Goal: Task Accomplishment & Management: Manage account settings

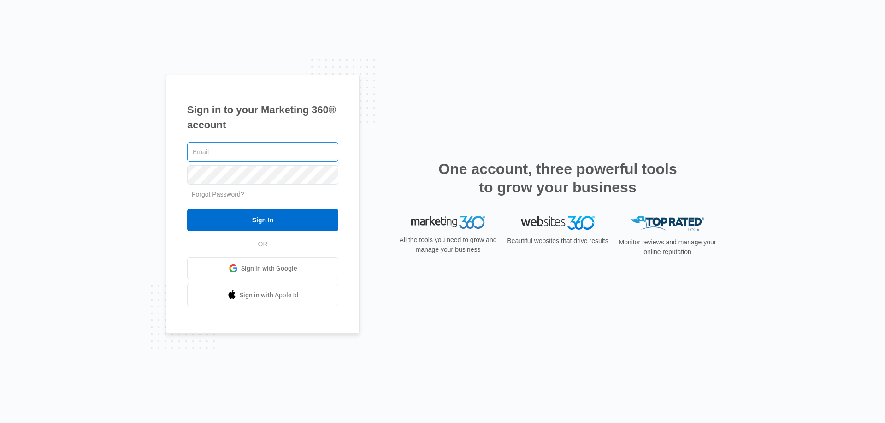
click at [261, 146] on input "text" at bounding box center [262, 151] width 151 height 19
type input "marionrobertson@hotmail.com"
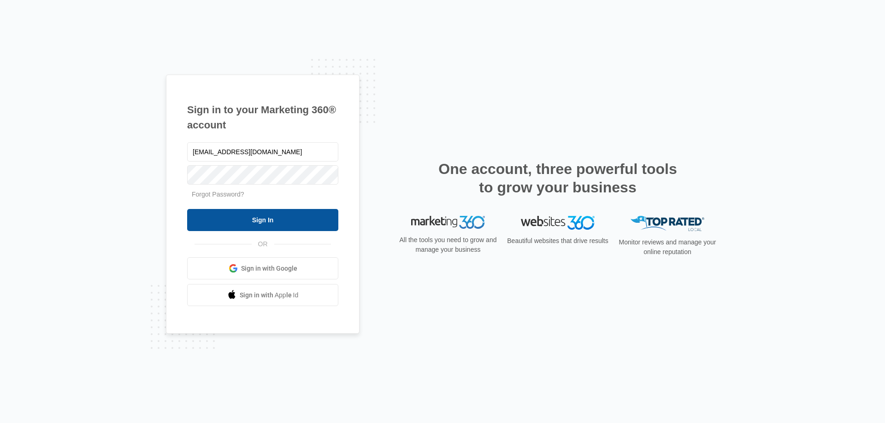
click at [249, 226] on input "Sign In" at bounding box center [262, 220] width 151 height 22
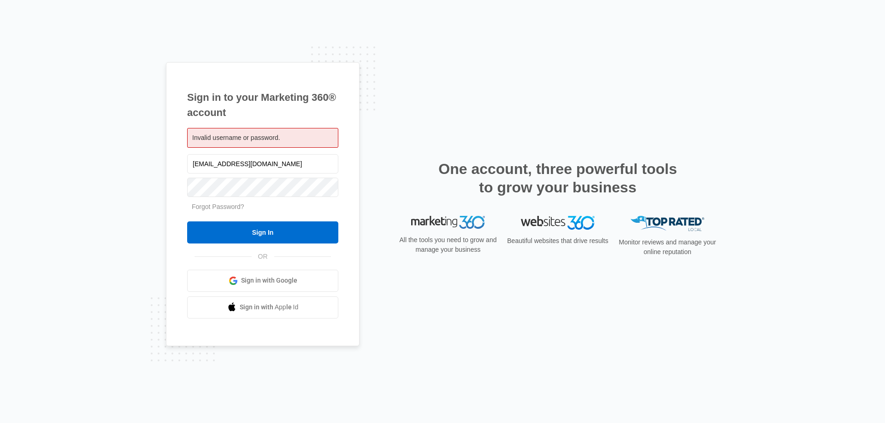
click at [258, 283] on span "Sign in with Google" at bounding box center [269, 281] width 56 height 10
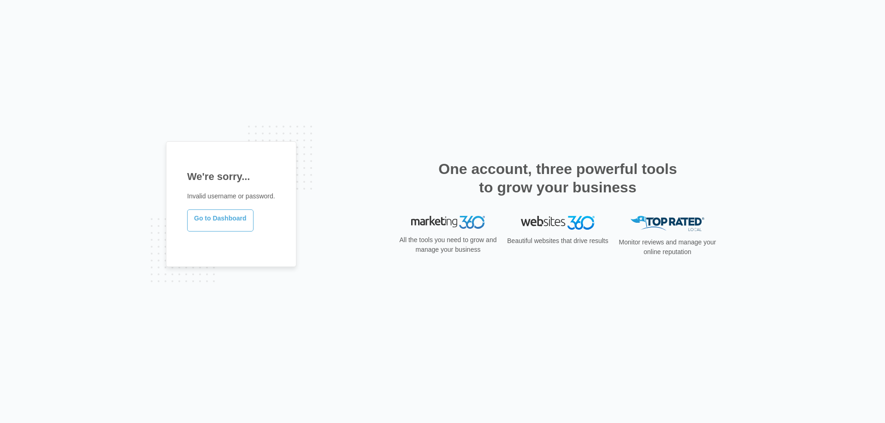
click at [215, 217] on link "Go to Dashboard" at bounding box center [220, 221] width 66 height 22
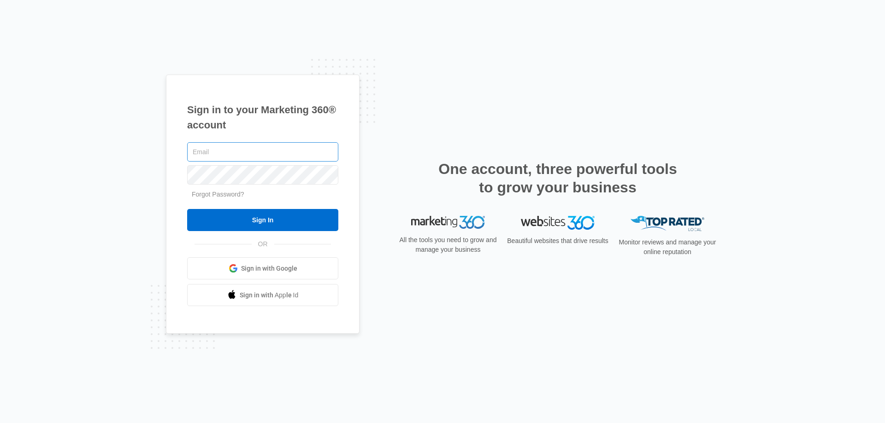
click at [246, 146] on input "text" at bounding box center [262, 151] width 151 height 19
type input "[EMAIL_ADDRESS][DOMAIN_NAME]"
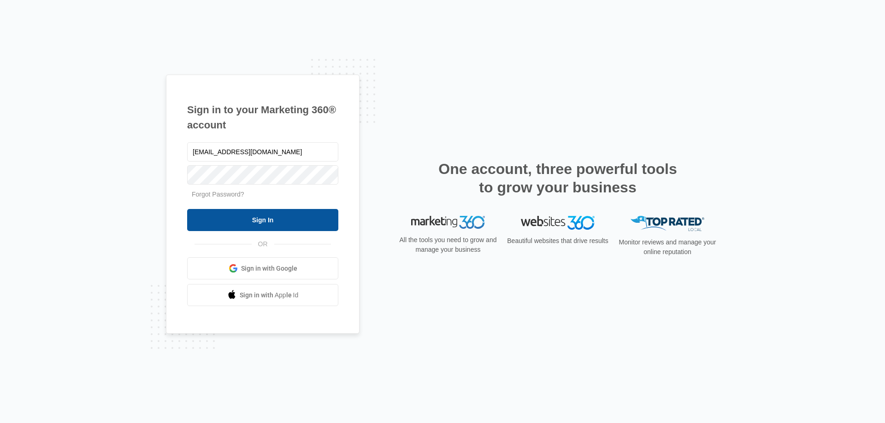
click at [256, 219] on input "Sign In" at bounding box center [262, 220] width 151 height 22
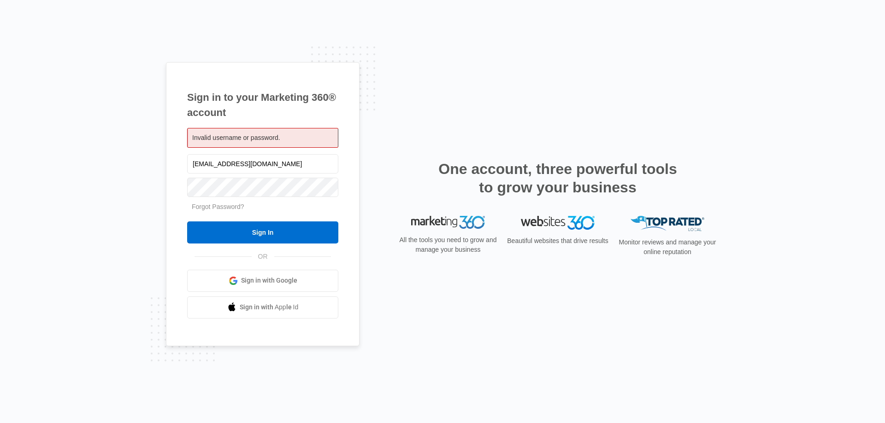
click at [303, 130] on div "Invalid username or password." at bounding box center [262, 138] width 151 height 20
click at [613, 114] on div "Sign in to your Marketing 360® account Invalid username or password. [EMAIL_ADD…" at bounding box center [442, 211] width 553 height 299
click at [584, 243] on p "Beautiful websites that drive results" at bounding box center [557, 241] width 103 height 10
